Goal: Transaction & Acquisition: Book appointment/travel/reservation

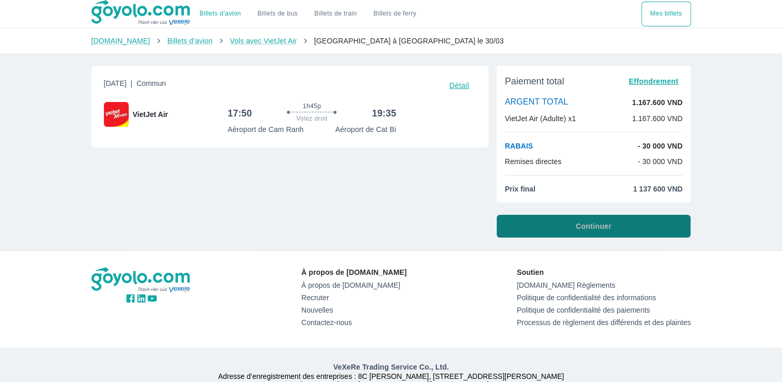
click at [592, 226] on span "Continuer" at bounding box center [594, 226] width 36 height 10
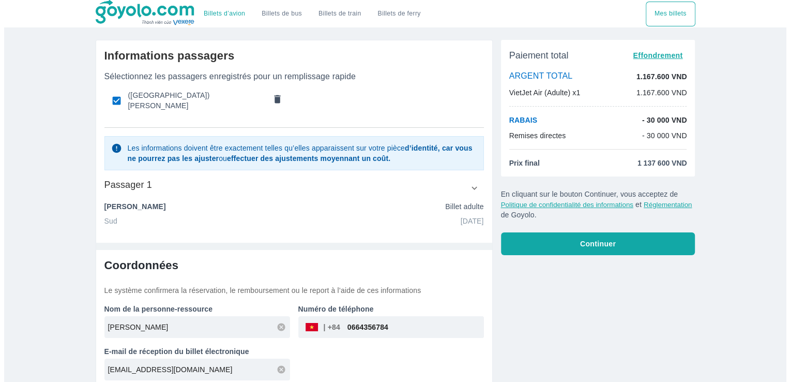
scroll to position [2, 0]
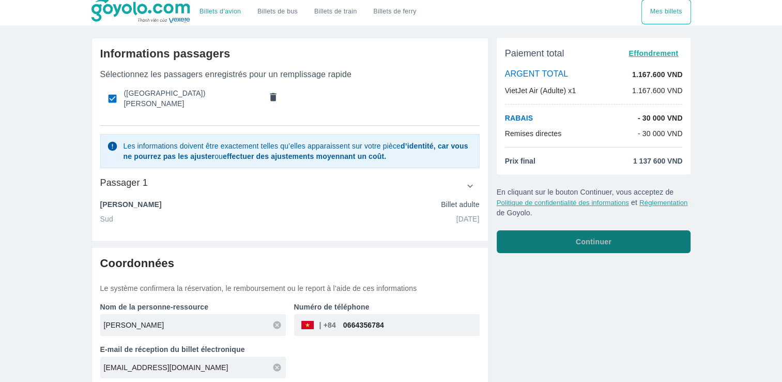
click at [569, 244] on button "Continuer" at bounding box center [594, 241] width 194 height 23
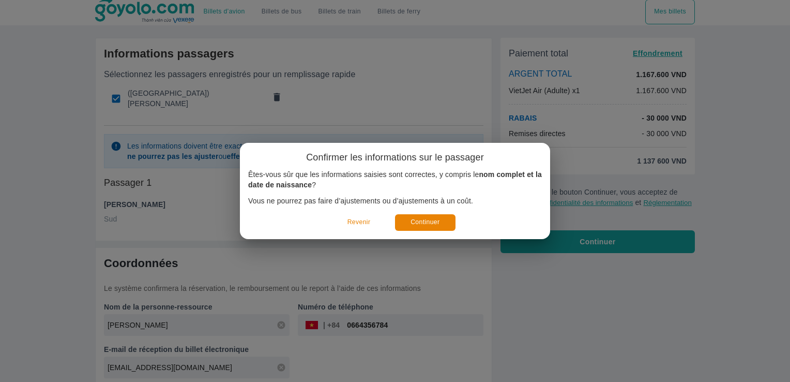
click at [555, 277] on div "Confirmer les informations sur le passager Êtes-vous sûr que les informations s…" at bounding box center [395, 191] width 790 height 382
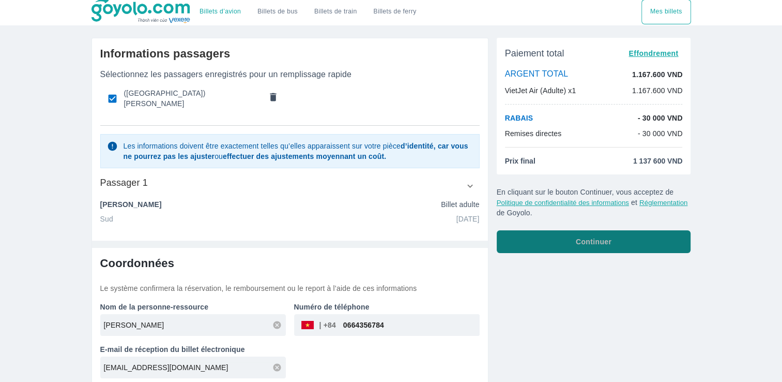
click at [561, 240] on button "Continuer" at bounding box center [594, 241] width 194 height 23
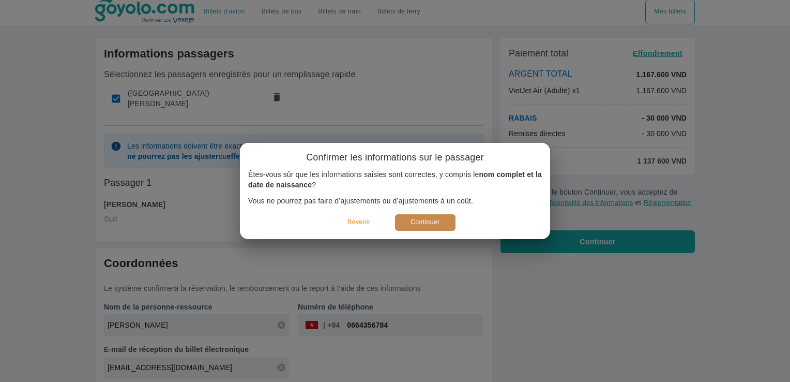
click at [430, 223] on font "Continuer" at bounding box center [425, 222] width 29 height 11
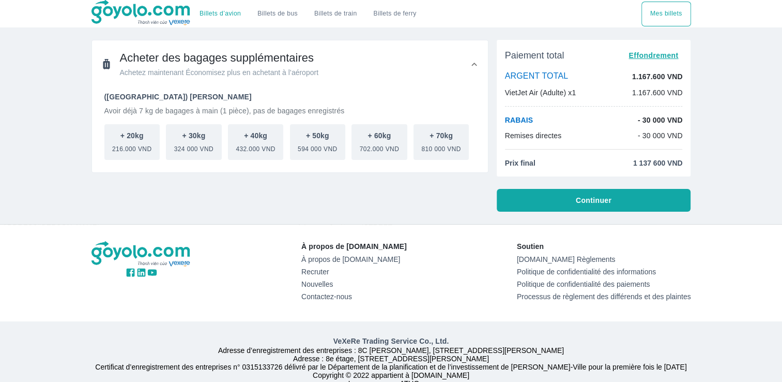
click at [329, 299] on link "Contactez-nous" at bounding box center [353, 296] width 105 height 8
click at [403, 15] on button "Billets de ferry" at bounding box center [395, 14] width 59 height 25
click at [407, 15] on button "Billets de ferry" at bounding box center [395, 14] width 59 height 25
click at [325, 13] on link "Billets de train" at bounding box center [335, 14] width 59 height 25
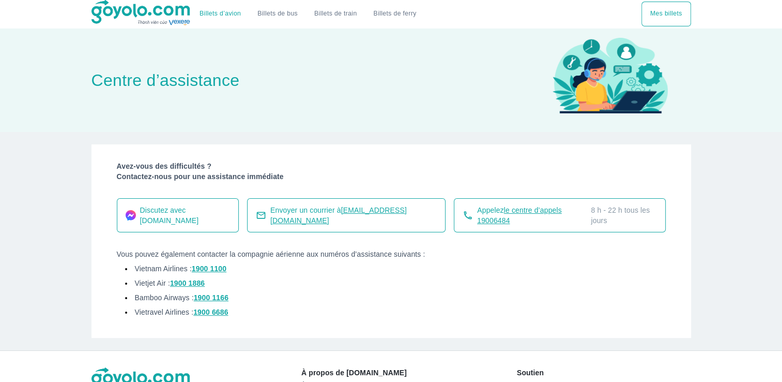
click at [189, 214] on span "Discutez avec Goyolo.com" at bounding box center [185, 215] width 90 height 21
click at [159, 213] on font "Discutez avec Goyolo.com" at bounding box center [169, 215] width 59 height 19
click at [155, 216] on font "Discutez avec Goyolo.com" at bounding box center [169, 215] width 59 height 19
click at [149, 215] on span "Discutez avec Goyolo.com" at bounding box center [185, 215] width 90 height 21
drag, startPoint x: 149, startPoint y: 215, endPoint x: 124, endPoint y: 216, distance: 24.8
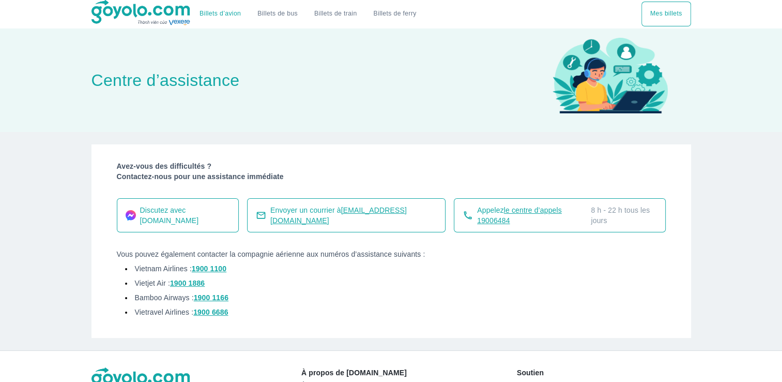
click at [124, 216] on div "Discutez avec Goyolo.com" at bounding box center [178, 215] width 123 height 34
click at [128, 216] on icon at bounding box center [130, 216] width 6 height 4
click at [123, 213] on div "Discutez avec Goyolo.com" at bounding box center [178, 215] width 123 height 34
click at [166, 218] on font "Discutez avec Goyolo.com" at bounding box center [169, 215] width 59 height 19
